Goal: Register for event/course

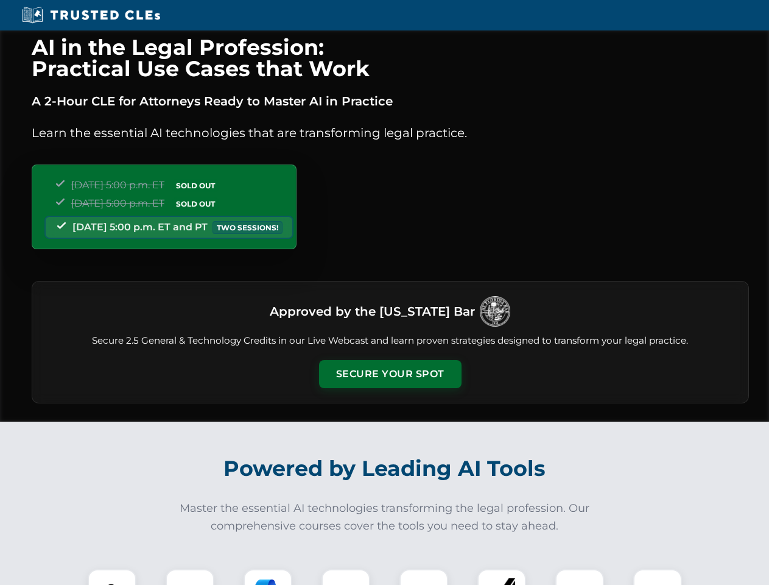
click at [390, 374] on button "Secure Your Spot" at bounding box center [390, 374] width 142 height 28
click at [112, 577] on img at bounding box center [111, 592] width 35 height 35
click at [190, 577] on div at bounding box center [190, 593] width 49 height 49
